Goal: Information Seeking & Learning: Find specific fact

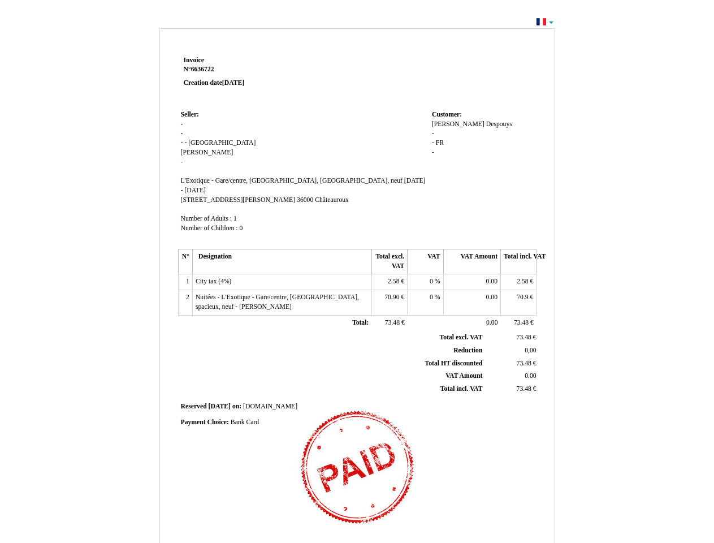
click at [194, 60] on span "Invoice" at bounding box center [194, 60] width 20 height 7
click at [204, 69] on span "6636722" at bounding box center [202, 69] width 23 height 7
click at [190, 114] on span "Seller:" at bounding box center [190, 114] width 18 height 7
click at [197, 142] on span "[GEOGRAPHIC_DATA]" at bounding box center [221, 142] width 67 height 7
click at [189, 152] on span "[PERSON_NAME]" at bounding box center [207, 152] width 53 height 7
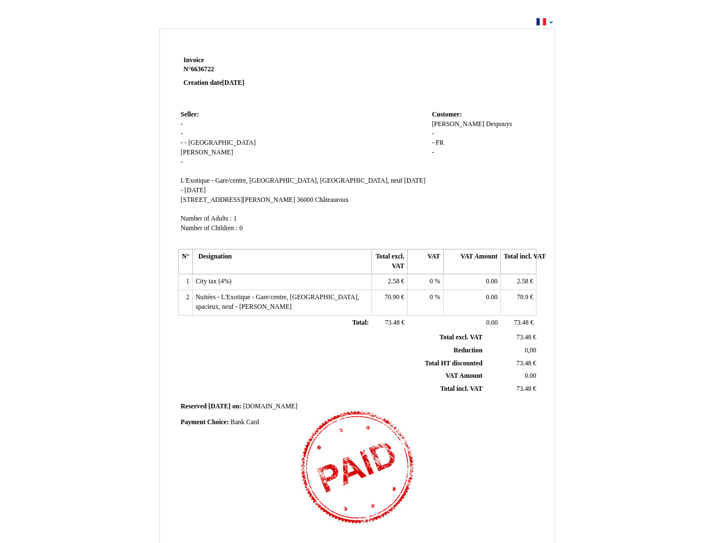
click at [249, 180] on span "L'Exotique - Gare/centre, [GEOGRAPHIC_DATA], [GEOGRAPHIC_DATA], neuf" at bounding box center [292, 180] width 222 height 7
click at [291, 185] on td "Seller: Seller: - - - - [GEOGRAPHIC_DATA] [GEOGRAPHIC_DATA] [PERSON_NAME] L'Exo…" at bounding box center [303, 176] width 251 height 138
click at [215, 200] on span "[STREET_ADDRESS][PERSON_NAME]" at bounding box center [238, 199] width 115 height 7
click at [297, 200] on span "36000" at bounding box center [305, 199] width 16 height 7
click at [315, 200] on span "Châteauroux" at bounding box center [332, 199] width 34 height 7
